Goal: Task Accomplishment & Management: Use online tool/utility

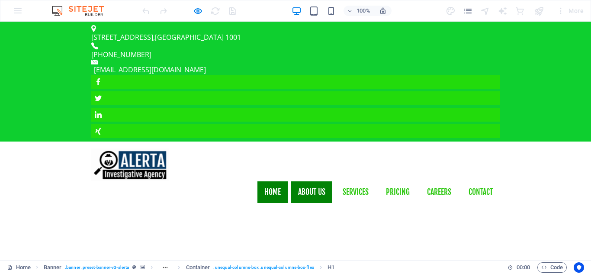
click at [312, 181] on link "About us" at bounding box center [311, 192] width 41 height 22
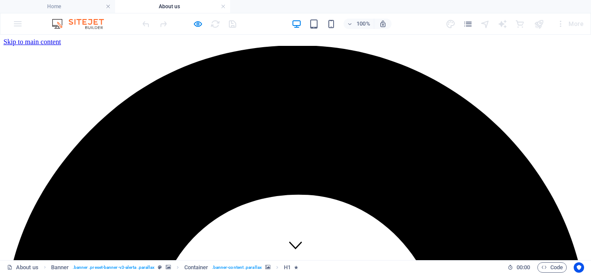
click at [27, 10] on h4 "Home" at bounding box center [57, 7] width 115 height 10
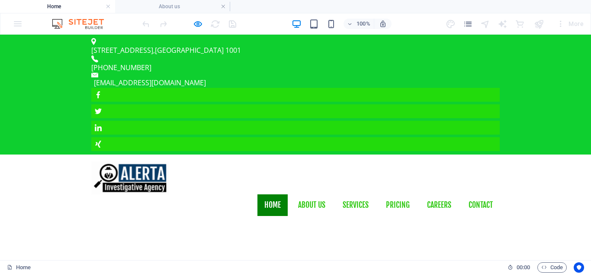
click at [113, 161] on img at bounding box center [130, 177] width 78 height 33
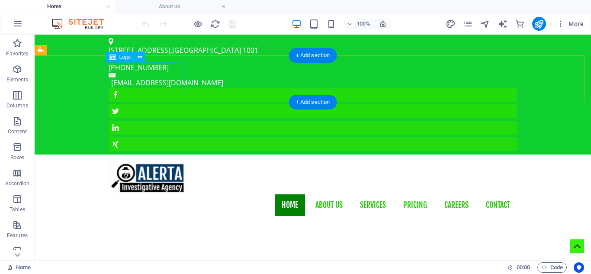
click at [144, 161] on div at bounding box center [313, 177] width 408 height 33
select select "px"
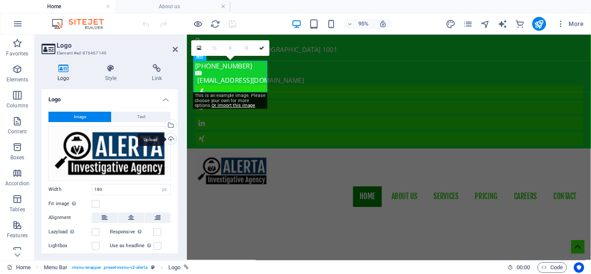
click at [169, 139] on div "Upload" at bounding box center [169, 139] width 13 height 13
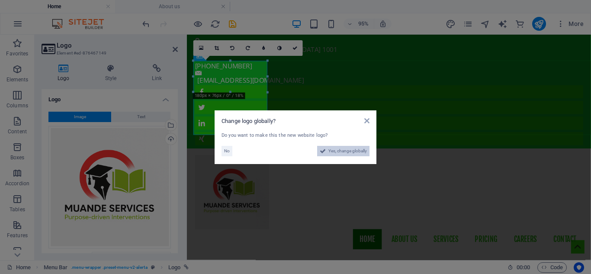
click at [336, 153] on span "Yes, change globally" at bounding box center [347, 151] width 38 height 10
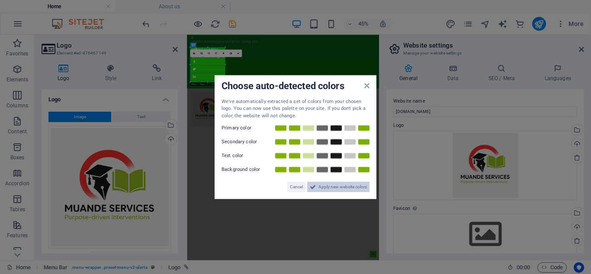
click at [345, 187] on span "Apply new website colors" at bounding box center [342, 187] width 48 height 10
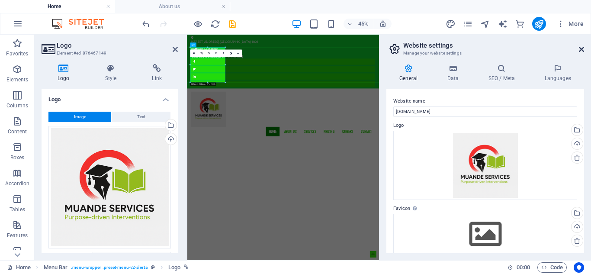
click at [580, 48] on icon at bounding box center [581, 49] width 5 height 7
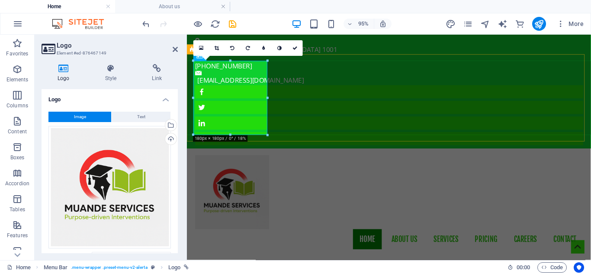
click at [306, 154] on div "Home About us Services Pricing Careers Contact" at bounding box center [399, 210] width 425 height 113
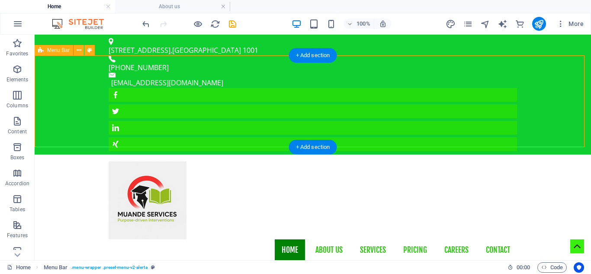
click at [225, 154] on div "Home About us Services Pricing Careers Contact" at bounding box center [313, 210] width 556 height 113
click at [173, 161] on div at bounding box center [313, 200] width 408 height 78
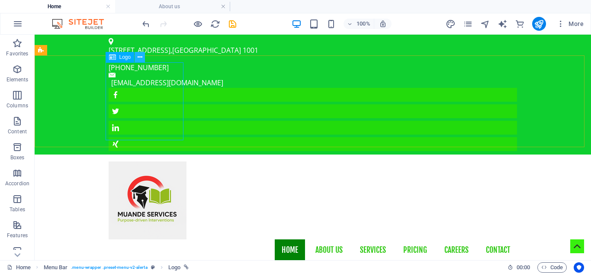
click at [139, 58] on icon at bounding box center [139, 57] width 5 height 9
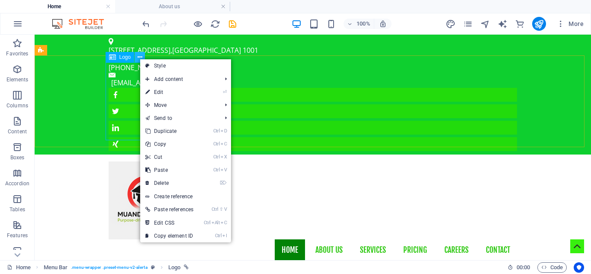
click at [139, 58] on icon at bounding box center [139, 57] width 5 height 9
click at [134, 161] on div at bounding box center [313, 200] width 408 height 78
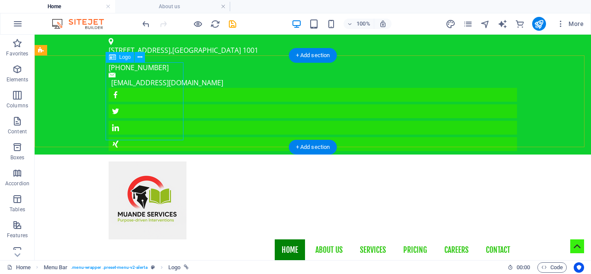
click at [134, 161] on div at bounding box center [313, 200] width 408 height 78
select select "px"
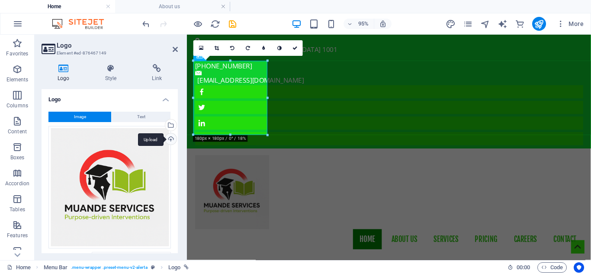
click at [171, 141] on div "Upload" at bounding box center [169, 139] width 13 height 13
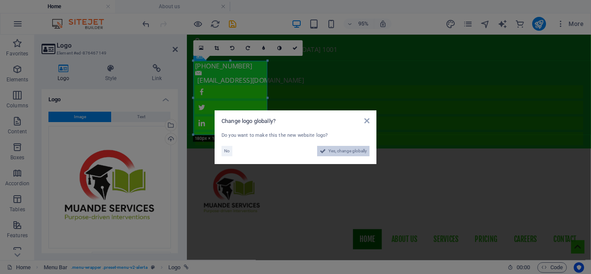
click at [351, 148] on span "Yes, change globally" at bounding box center [347, 151] width 38 height 10
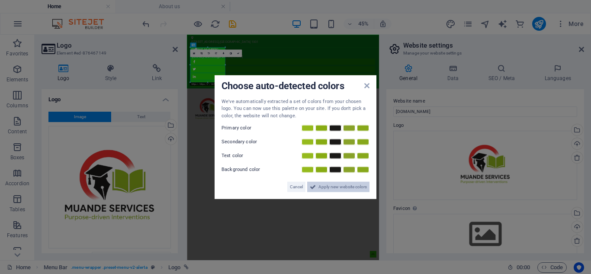
click at [334, 187] on span "Apply new website colors" at bounding box center [342, 187] width 48 height 10
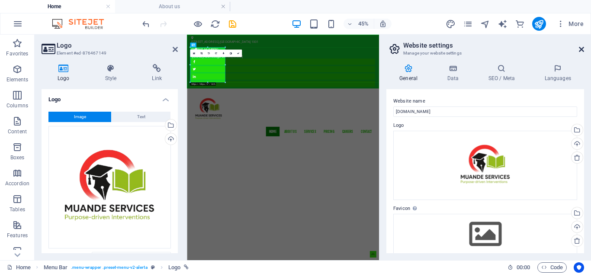
click at [583, 48] on icon at bounding box center [581, 49] width 5 height 7
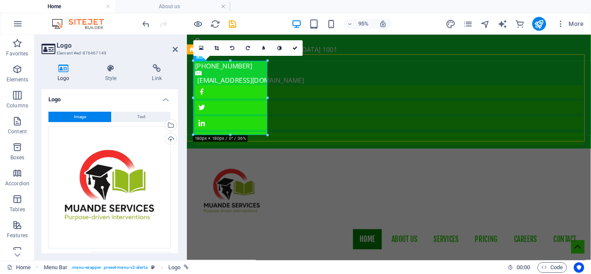
click at [306, 154] on div "Home About us Services Pricing Careers Contact" at bounding box center [399, 210] width 425 height 113
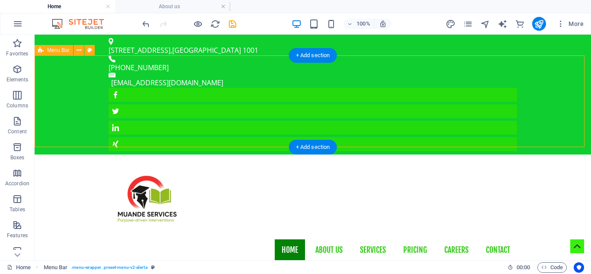
click at [220, 154] on div "Home About us Services Pricing Careers Contact" at bounding box center [313, 210] width 556 height 113
click at [72, 154] on div "Home About us Services Pricing Careers Contact" at bounding box center [313, 210] width 556 height 113
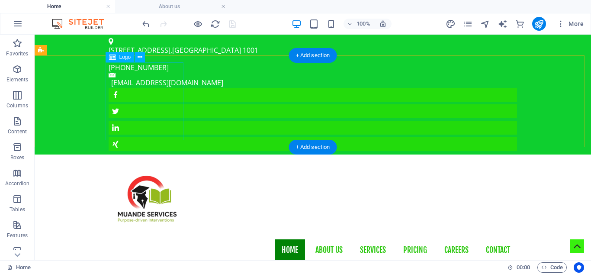
click at [148, 161] on div at bounding box center [313, 200] width 408 height 78
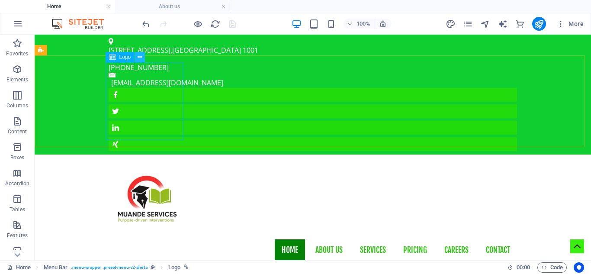
click at [141, 59] on icon at bounding box center [139, 57] width 5 height 9
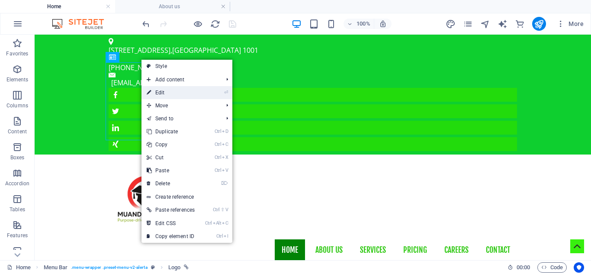
click at [171, 94] on link "⏎ Edit" at bounding box center [170, 92] width 58 height 13
select select "px"
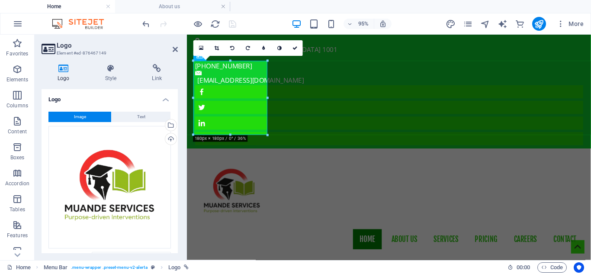
click at [176, 224] on div "Image Text Drag files here, click to choose files or select files from Files or…" at bounding box center [110, 222] width 136 height 235
click at [179, 207] on div "Logo Style Link Logo Image Text Drag files here, click to choose files or selec…" at bounding box center [110, 158] width 150 height 203
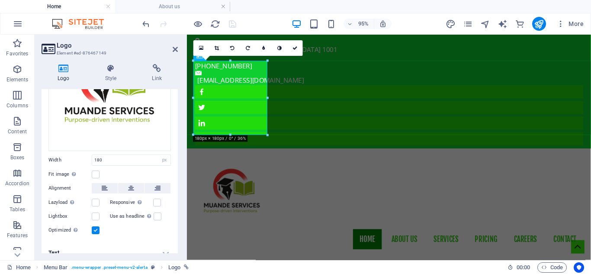
scroll to position [106, 0]
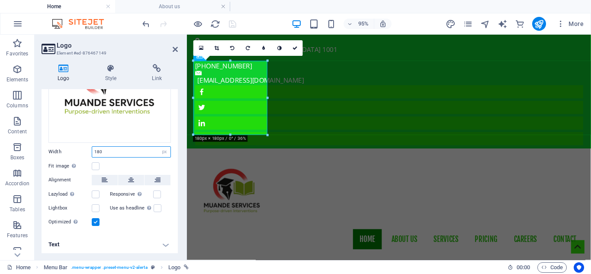
click at [112, 152] on input "180" at bounding box center [131, 152] width 78 height 10
type input "1"
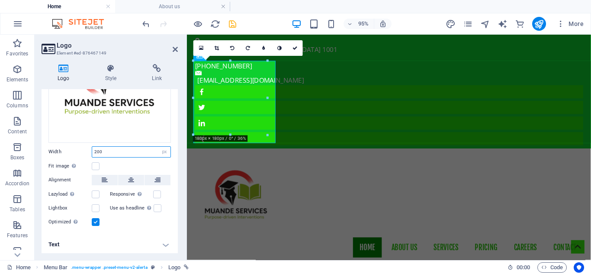
type input "200"
click at [139, 161] on div "Fit image Automatically fit image to a fixed width and height" at bounding box center [109, 166] width 122 height 10
click at [133, 147] on input "200" at bounding box center [131, 152] width 78 height 10
click at [155, 254] on div "Logo Style Link Logo Image Text Drag files here, click to choose files or selec…" at bounding box center [110, 158] width 150 height 203
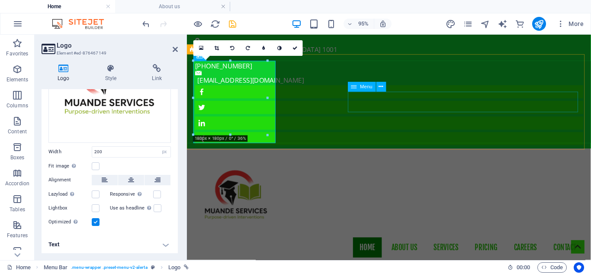
click at [356, 248] on nav "Home About us Services Pricing Careers Contact" at bounding box center [399, 259] width 408 height 22
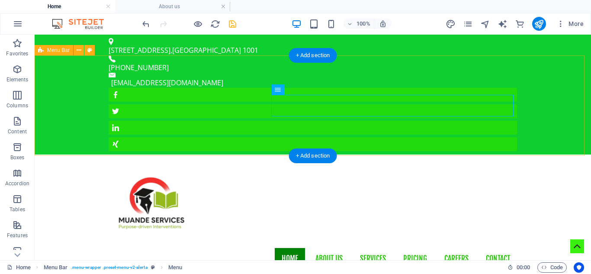
click at [201, 154] on div "Home About us Services Pricing Careers Contact" at bounding box center [313, 215] width 556 height 122
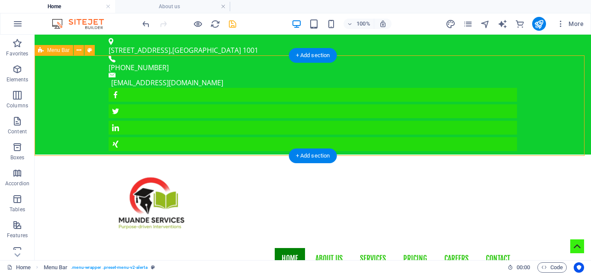
click at [201, 154] on div "Home About us Services Pricing Careers Contact" at bounding box center [313, 215] width 556 height 122
click at [232, 154] on div "Home About us Services Pricing Careers Contact" at bounding box center [313, 215] width 556 height 122
click at [148, 161] on div at bounding box center [313, 204] width 408 height 86
click at [223, 154] on div "Home About us Services Pricing Careers Contact" at bounding box center [313, 215] width 556 height 122
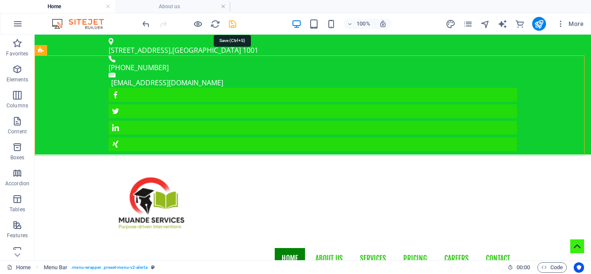
click at [234, 29] on icon "save" at bounding box center [232, 24] width 10 height 10
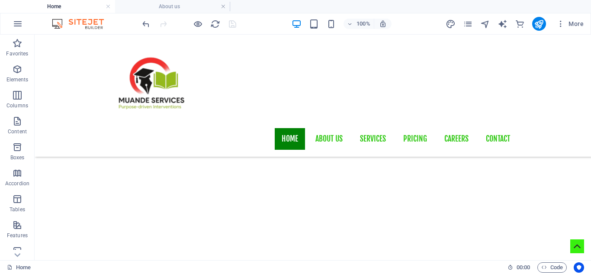
scroll to position [690, 0]
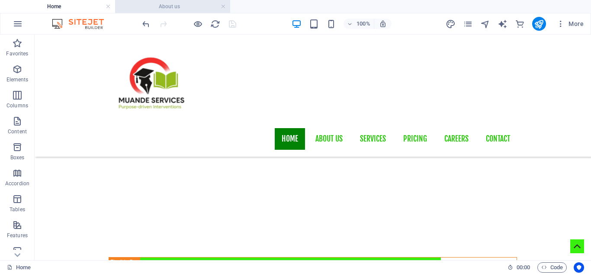
click at [182, 5] on h4 "About us" at bounding box center [172, 7] width 115 height 10
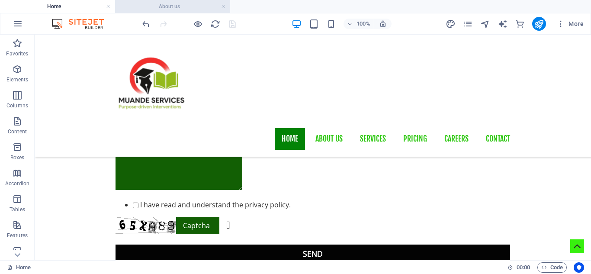
scroll to position [0, 0]
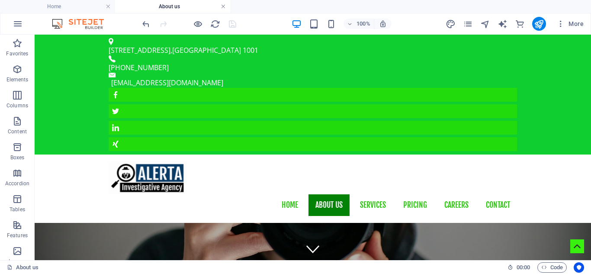
click at [223, 4] on link at bounding box center [223, 7] width 5 height 8
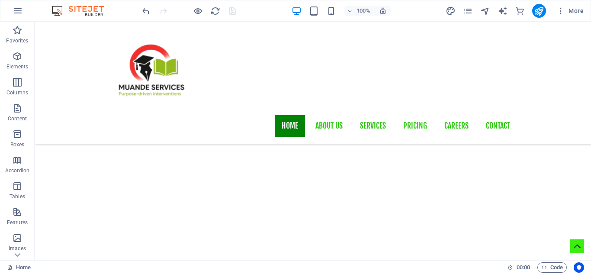
scroll to position [273, 0]
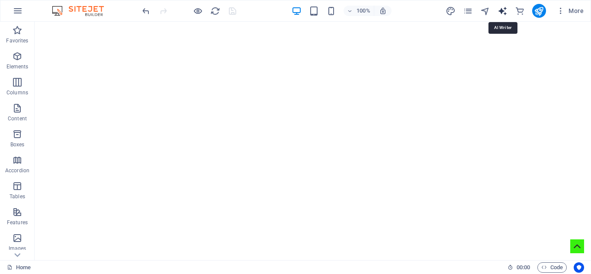
select select "English"
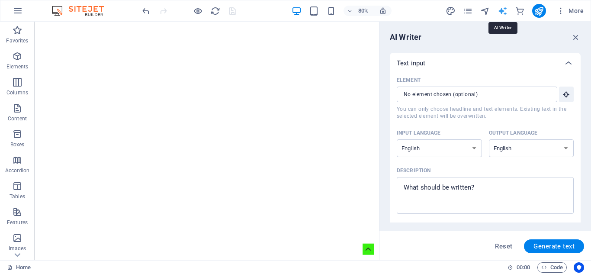
scroll to position [0, 0]
click at [572, 38] on icon "button" at bounding box center [576, 37] width 10 height 10
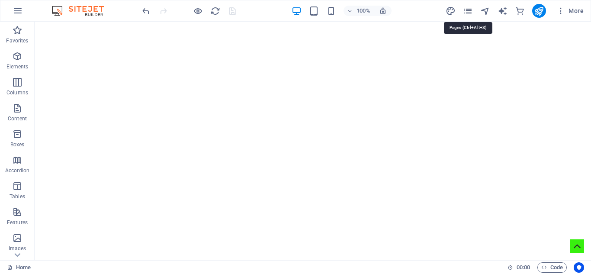
click at [469, 12] on icon "pages" at bounding box center [468, 11] width 10 height 10
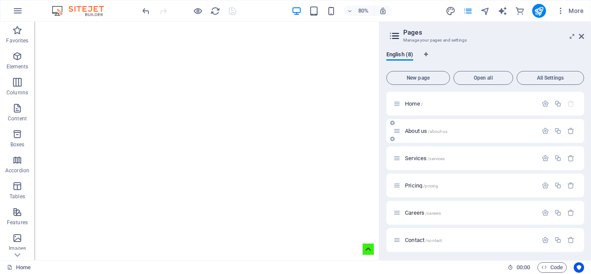
click at [411, 128] on span "About us /about-us" at bounding box center [426, 131] width 42 height 6
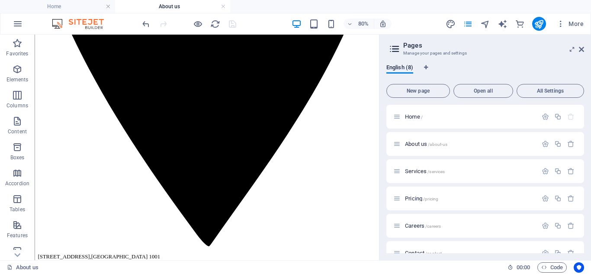
scroll to position [123, 0]
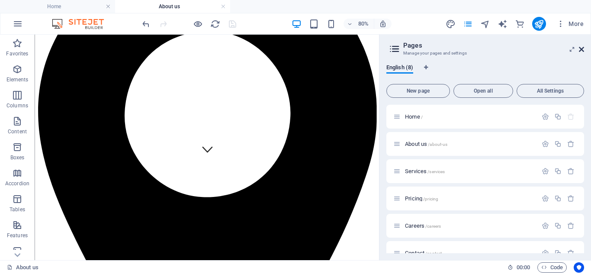
click at [583, 48] on icon at bounding box center [581, 49] width 5 height 7
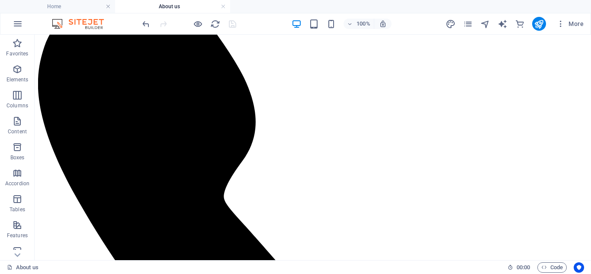
scroll to position [885, 0]
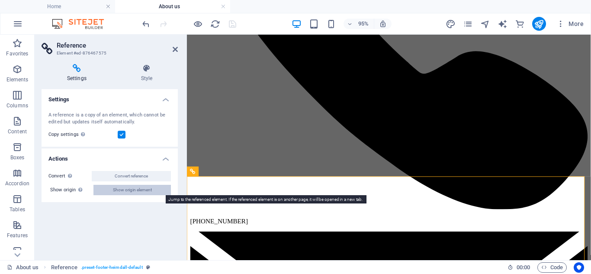
click at [147, 190] on span "Show origin element" at bounding box center [132, 190] width 39 height 10
select select "footer"
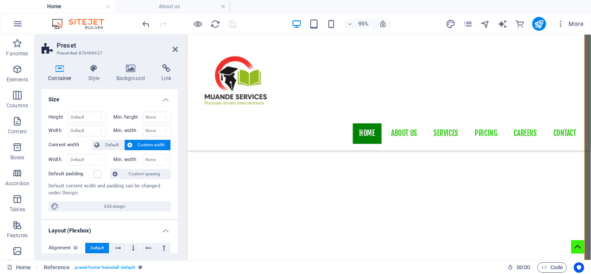
scroll to position [985, 0]
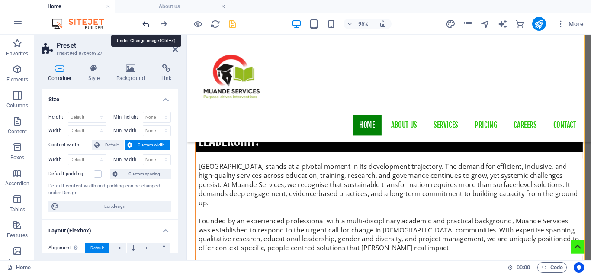
scroll to position [976, 0]
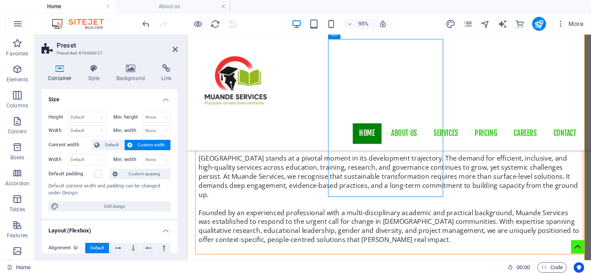
scroll to position [985, 0]
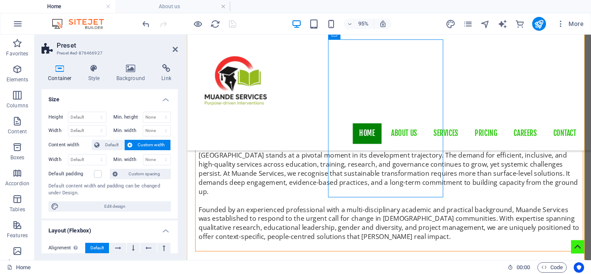
click at [129, 74] on h4 "Background" at bounding box center [132, 73] width 45 height 18
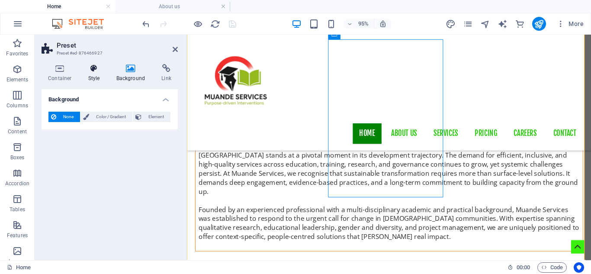
click at [93, 78] on h4 "Style" at bounding box center [96, 73] width 28 height 18
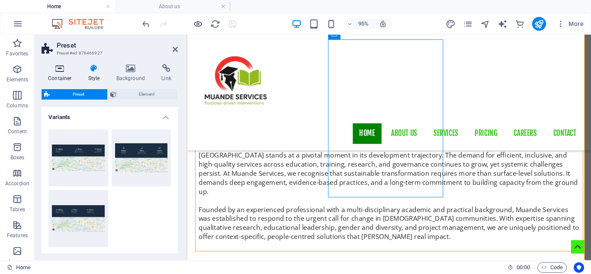
click at [57, 78] on h4 "Container" at bounding box center [62, 73] width 40 height 18
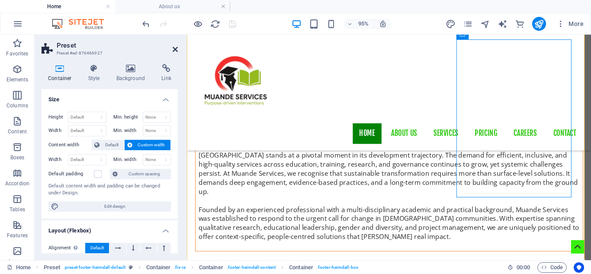
click at [176, 51] on icon at bounding box center [175, 49] width 5 height 7
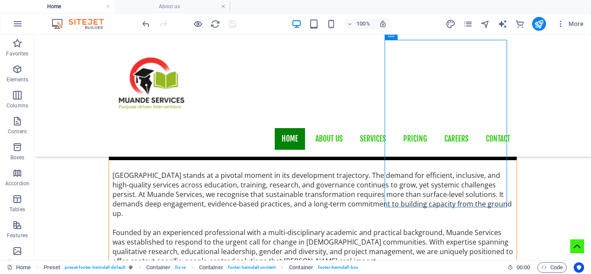
scroll to position [777, 0]
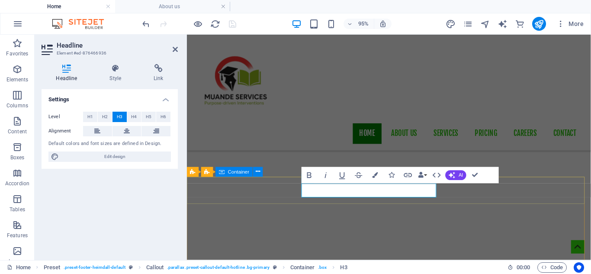
drag, startPoint x: 445, startPoint y: 198, endPoint x: 301, endPoint y: 197, distance: 144.0
click at [372, 175] on icon "button" at bounding box center [375, 175] width 6 height 6
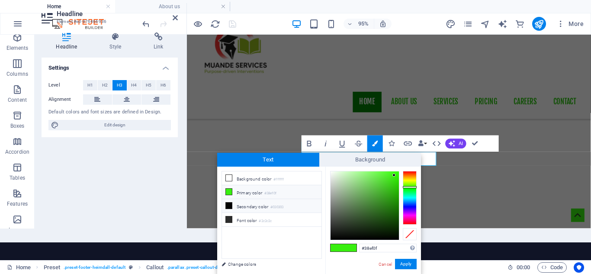
click at [229, 205] on icon at bounding box center [229, 205] width 6 height 6
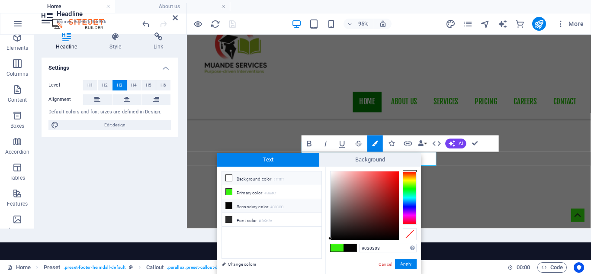
click at [228, 176] on icon at bounding box center [229, 178] width 6 height 6
type input "#ffffff"
click at [407, 263] on button "Apply" at bounding box center [406, 264] width 22 height 10
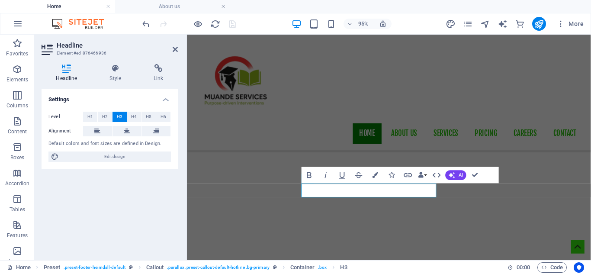
scroll to position [0, 0]
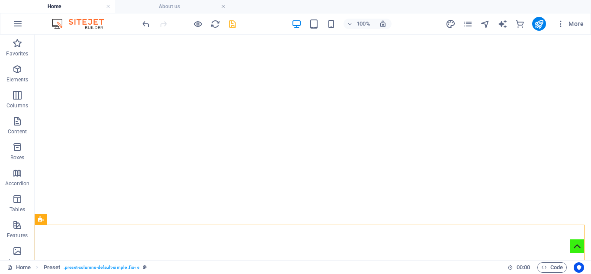
scroll to position [384, 0]
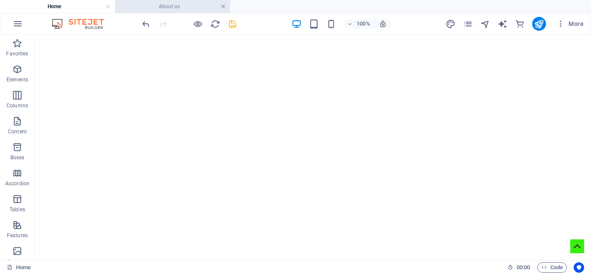
click at [222, 7] on link at bounding box center [223, 7] width 5 height 8
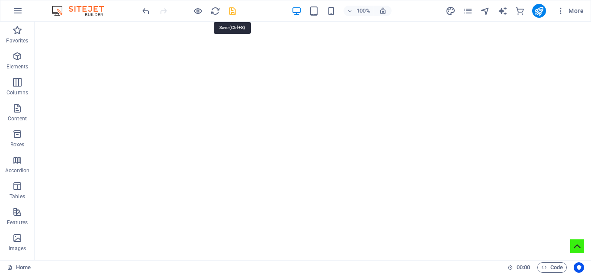
click at [230, 12] on icon "save" at bounding box center [232, 11] width 10 height 10
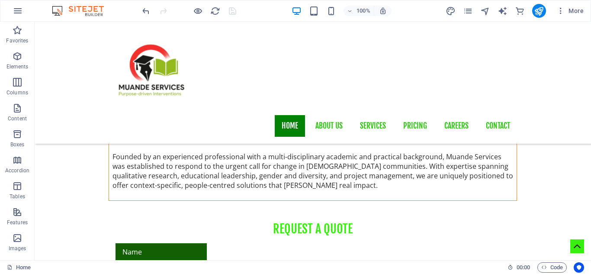
scroll to position [950, 0]
